Goal: Information Seeking & Learning: Learn about a topic

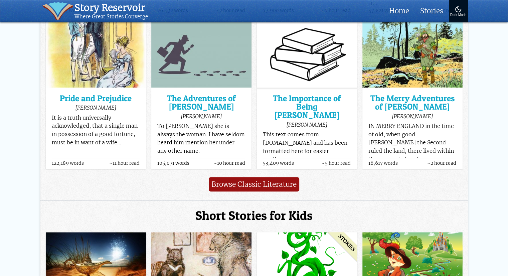
scroll to position [342, 0]
click at [283, 177] on link "Browse Classic Literature" at bounding box center [254, 184] width 91 height 14
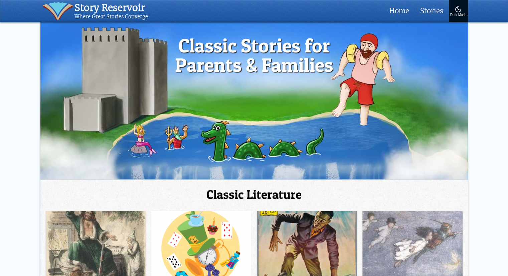
scroll to position [0, 0]
